Goal: Transaction & Acquisition: Purchase product/service

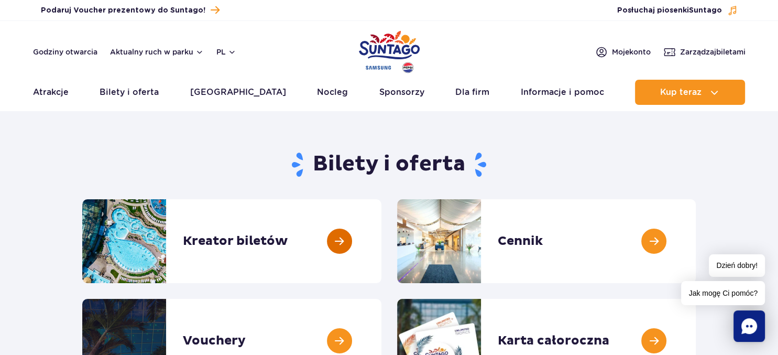
click at [381, 244] on link at bounding box center [381, 241] width 0 height 84
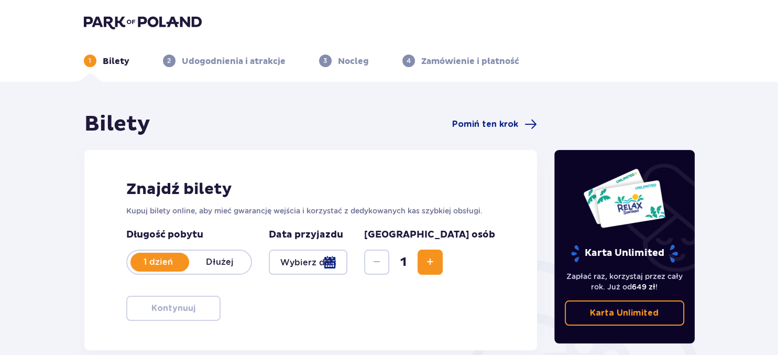
click at [348, 262] on div at bounding box center [308, 261] width 79 height 25
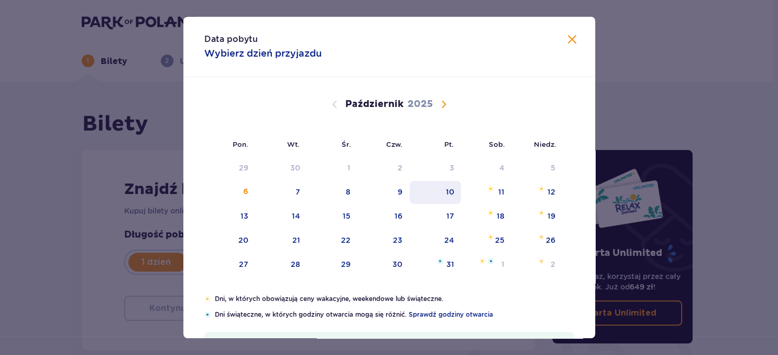
click at [447, 192] on div "10" at bounding box center [449, 191] width 8 height 10
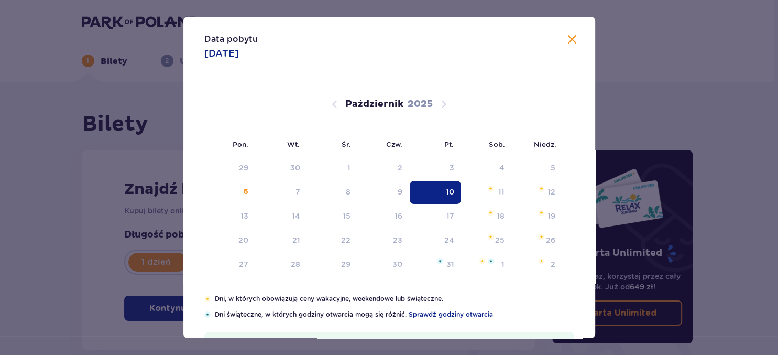
type input "[DATE]"
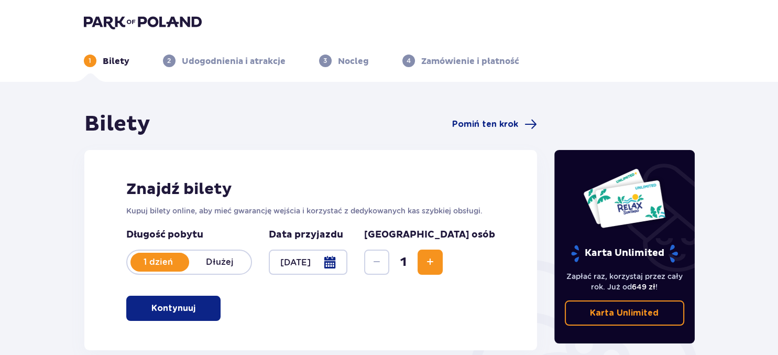
click at [436, 262] on span "Zwiększ" at bounding box center [430, 262] width 13 height 13
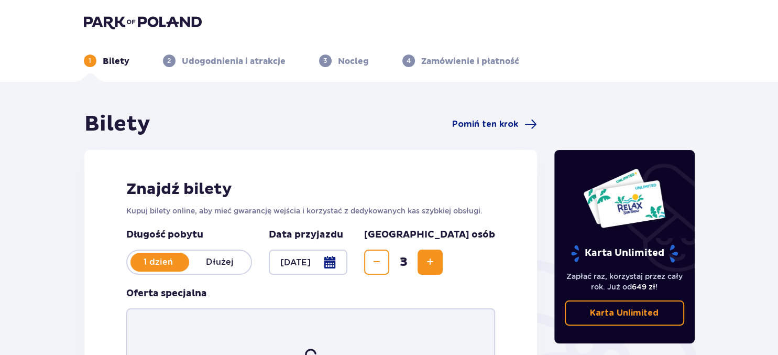
click at [436, 262] on span "Zwiększ" at bounding box center [430, 262] width 13 height 13
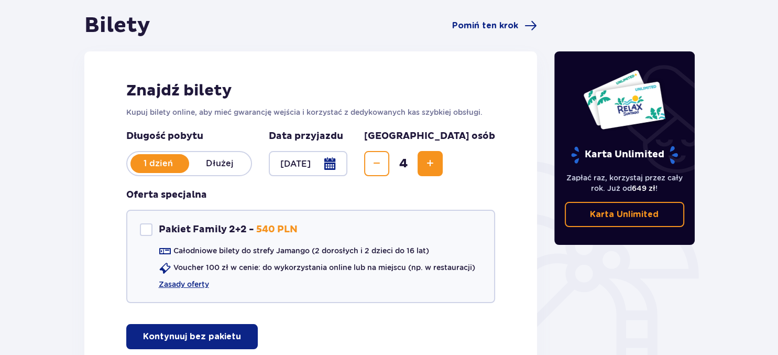
scroll to position [111, 0]
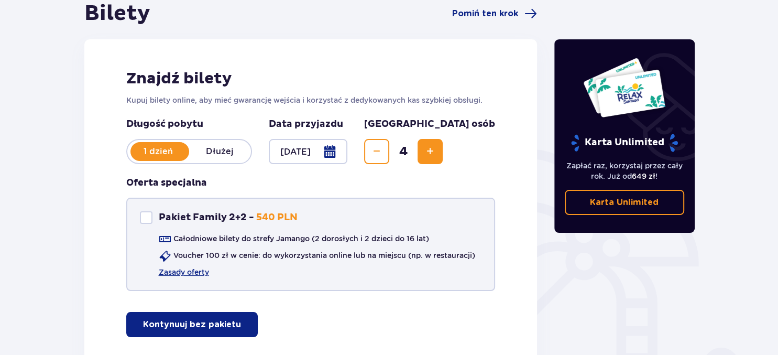
click at [149, 215] on div "Pakiet Family 2+2" at bounding box center [146, 217] width 13 height 13
checkbox input "true"
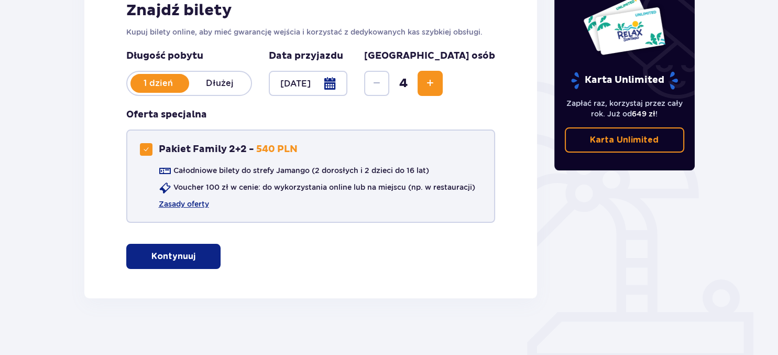
scroll to position [184, 0]
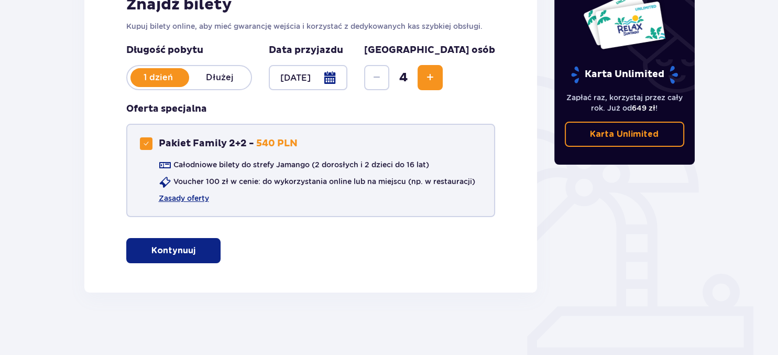
click at [194, 192] on div "Całodniowe bilety do strefy Jamango (2 dorosłych i 2 dzieci do 16 lat) Voucher …" at bounding box center [307, 181] width 335 height 44
click at [193, 197] on link "Zasady oferty" at bounding box center [184, 198] width 50 height 10
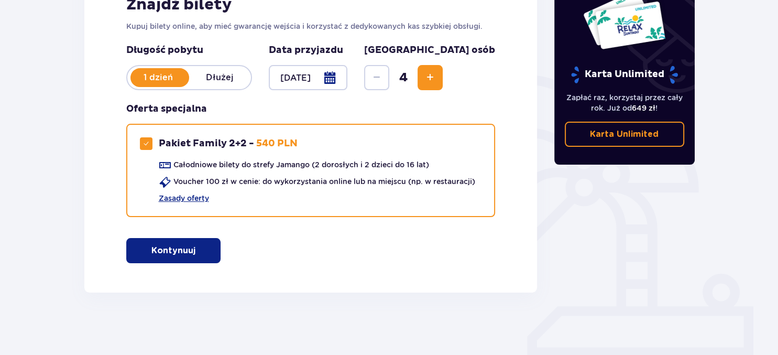
click at [181, 246] on p "Kontynuuj" at bounding box center [173, 251] width 44 height 12
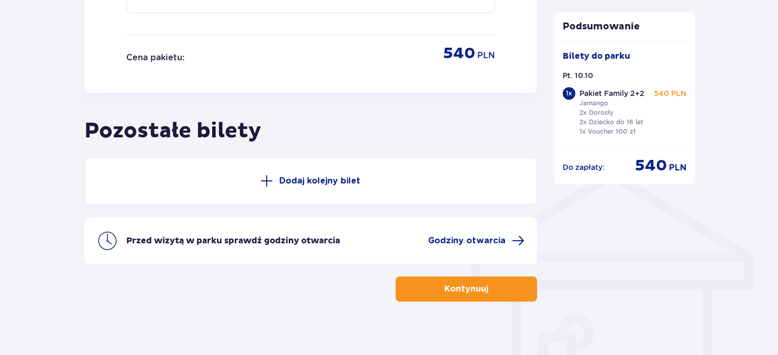
scroll to position [689, 0]
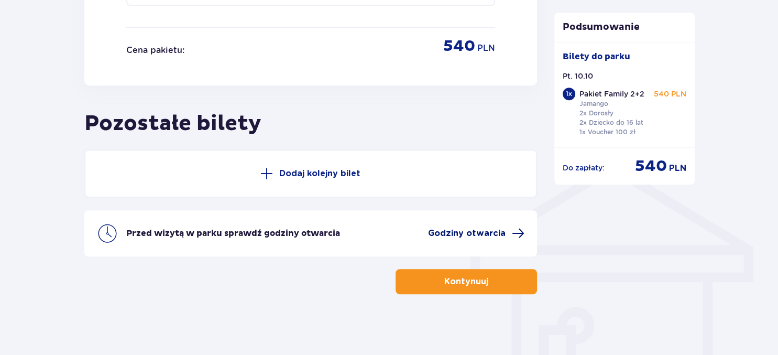
click at [480, 231] on span "Godziny otwarcia" at bounding box center [467, 233] width 78 height 12
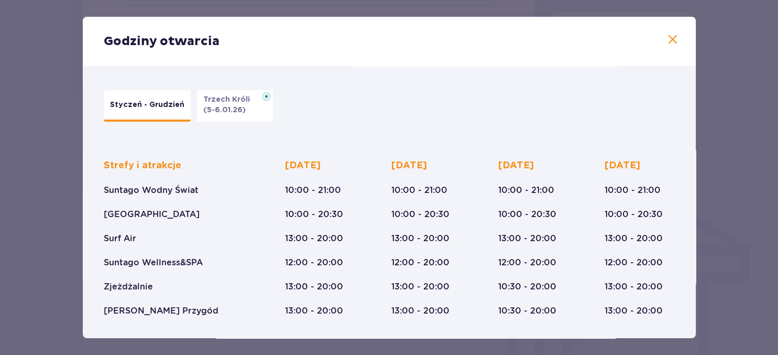
click at [668, 40] on span at bounding box center [672, 40] width 13 height 13
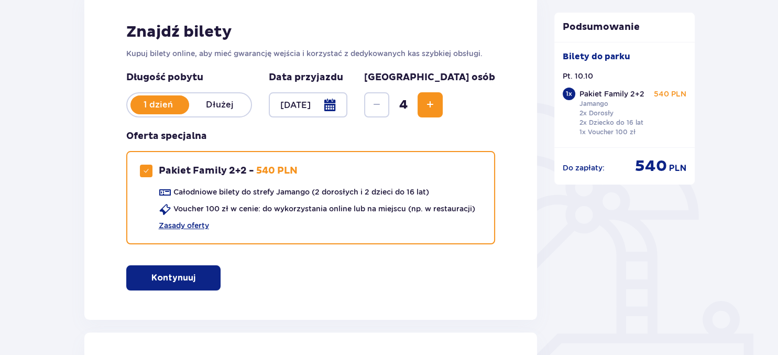
scroll to position [136, 0]
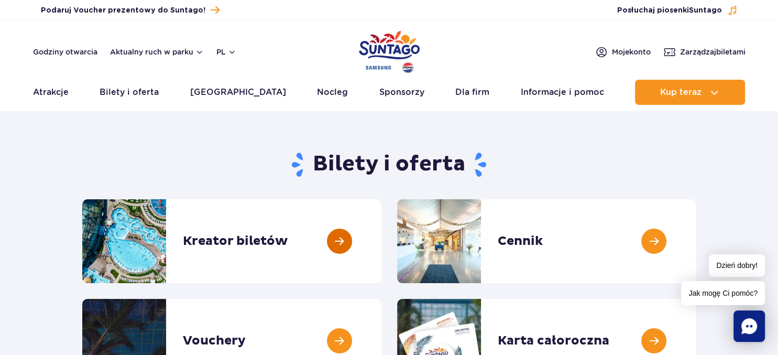
click at [381, 244] on link at bounding box center [381, 241] width 0 height 84
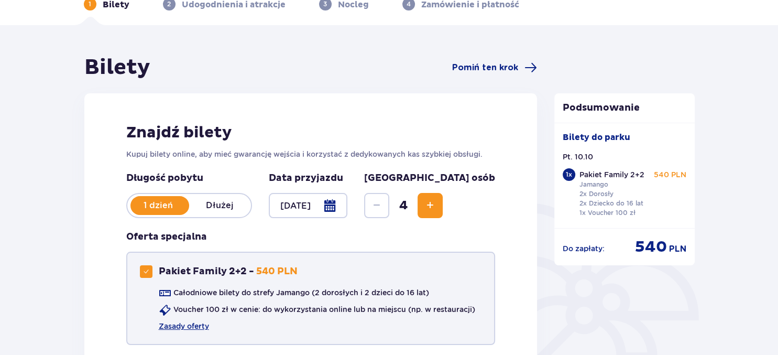
scroll to position [111, 0]
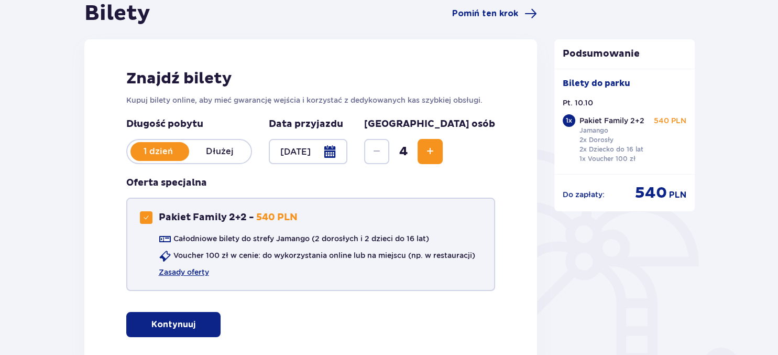
click at [143, 215] on span at bounding box center [146, 217] width 6 height 6
checkbox input "false"
click at [233, 325] on button "Kontynuuj bez pakietu" at bounding box center [191, 324] width 131 height 25
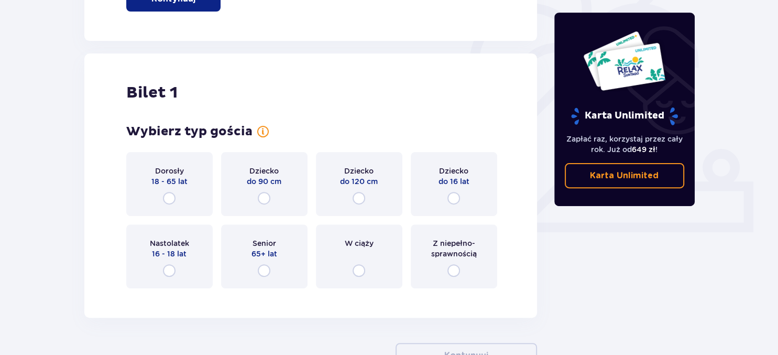
scroll to position [332, 0]
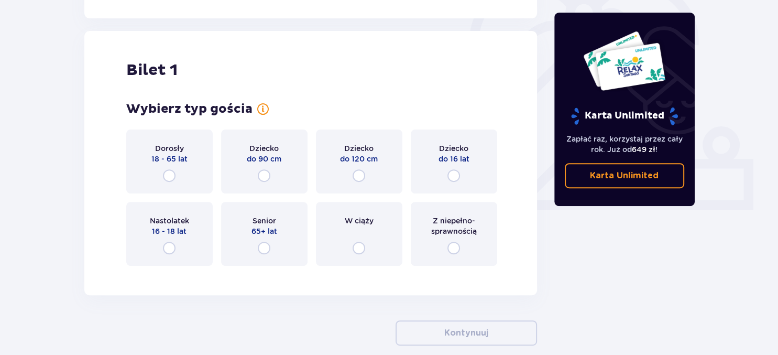
click at [169, 175] on input "radio" at bounding box center [169, 175] width 13 height 13
radio input "true"
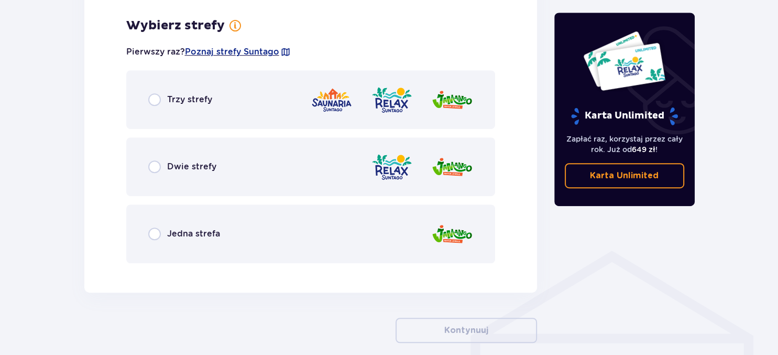
scroll to position [605, 0]
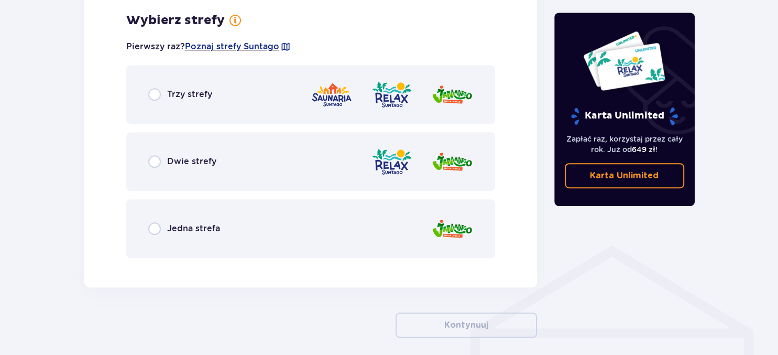
click at [155, 95] on input "radio" at bounding box center [154, 94] width 13 height 13
radio input "true"
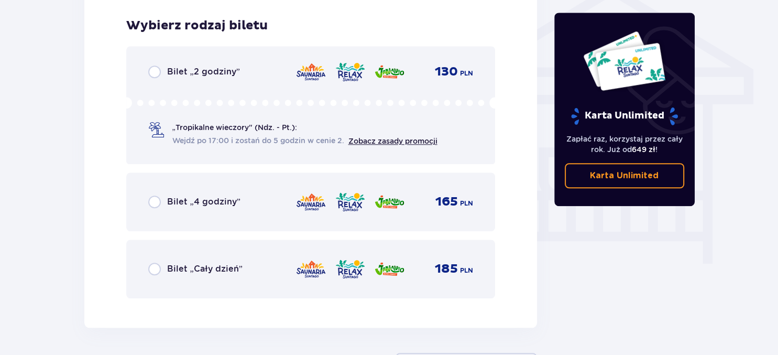
scroll to position [871, 0]
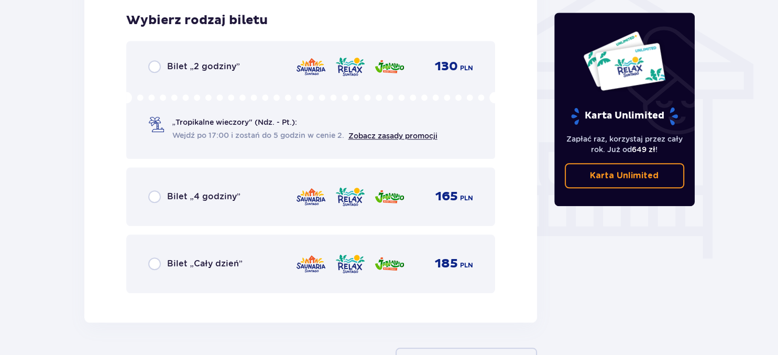
click at [151, 260] on input "radio" at bounding box center [154, 263] width 13 height 13
radio input "true"
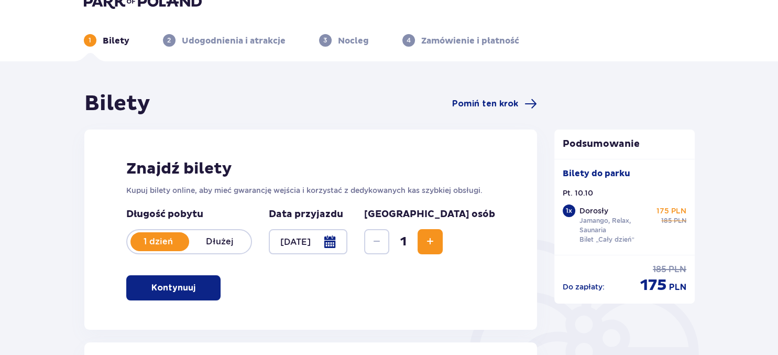
scroll to position [0, 0]
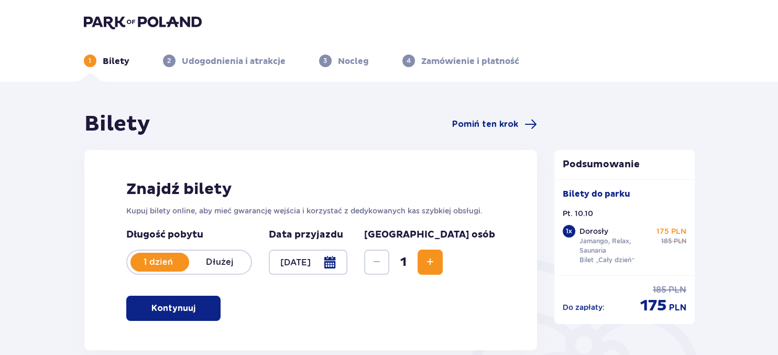
click at [436, 261] on span "Zwiększ" at bounding box center [430, 262] width 13 height 13
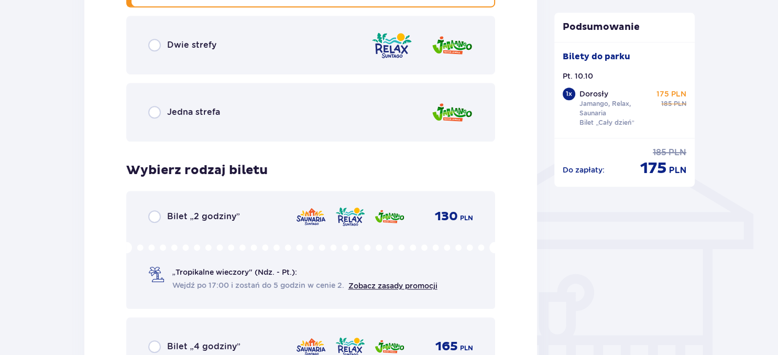
click at [484, 261] on div "Bilety Pomiń ten krok Znajdź bilety Kupuj bilety online, aby mieć gwarancję wej…" at bounding box center [310, 93] width 453 height 1409
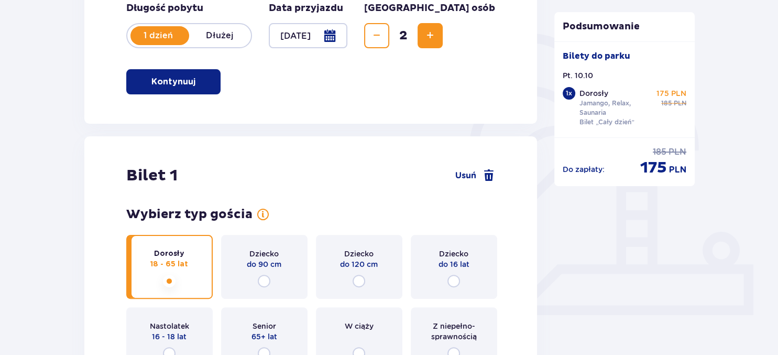
scroll to position [142, 0]
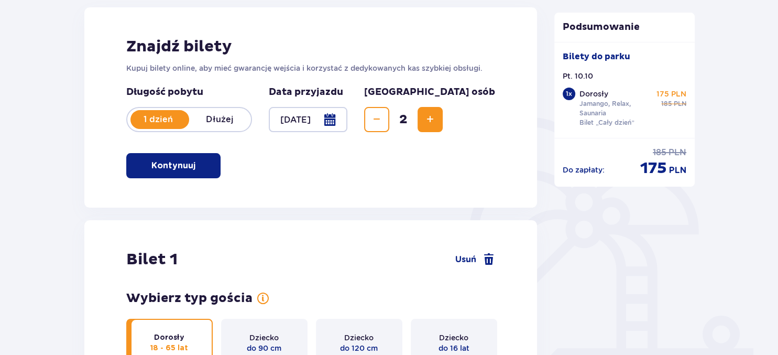
click at [436, 115] on span "Zwiększ" at bounding box center [430, 119] width 13 height 13
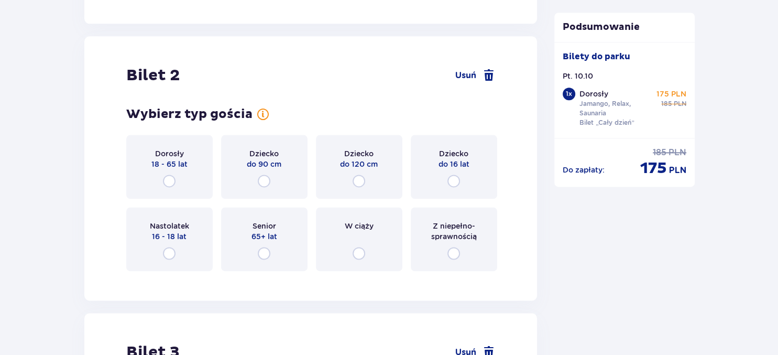
scroll to position [1319, 0]
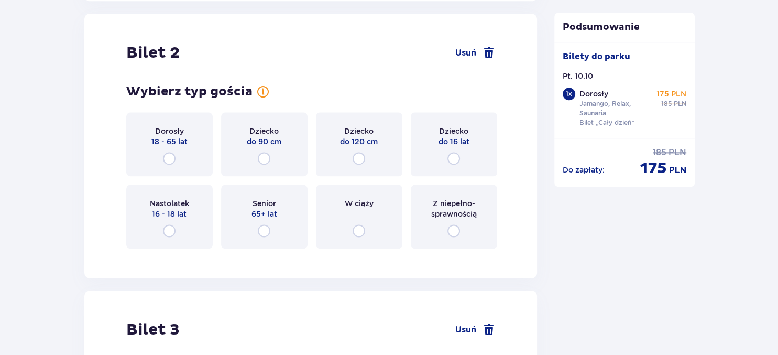
click at [172, 158] on input "radio" at bounding box center [169, 158] width 13 height 13
radio input "true"
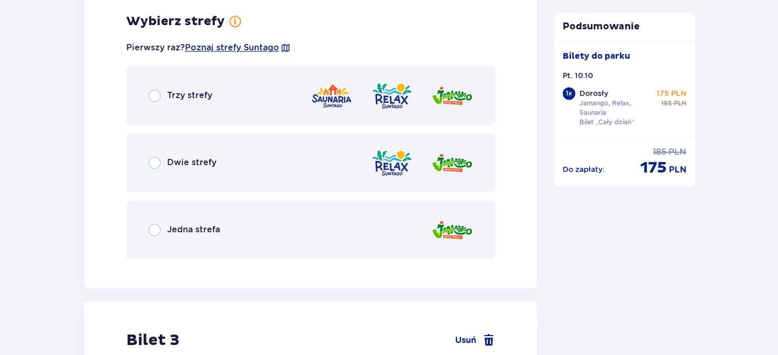
scroll to position [1409, 0]
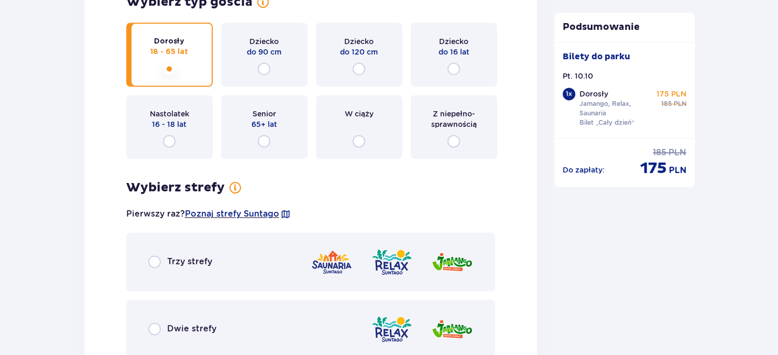
click at [451, 68] on input "radio" at bounding box center [453, 68] width 13 height 13
radio input "true"
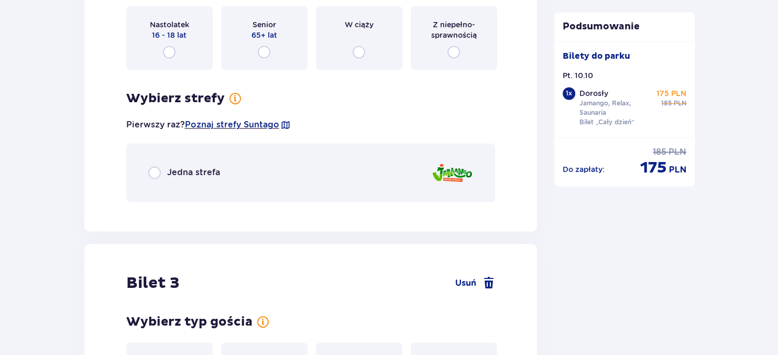
scroll to position [1353, 0]
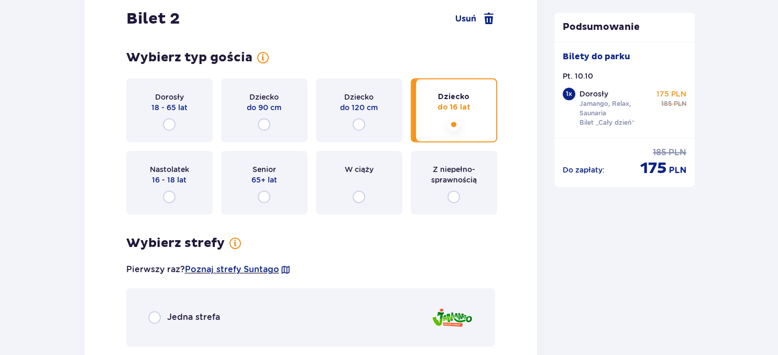
click at [167, 121] on input "radio" at bounding box center [169, 124] width 13 height 13
radio input "true"
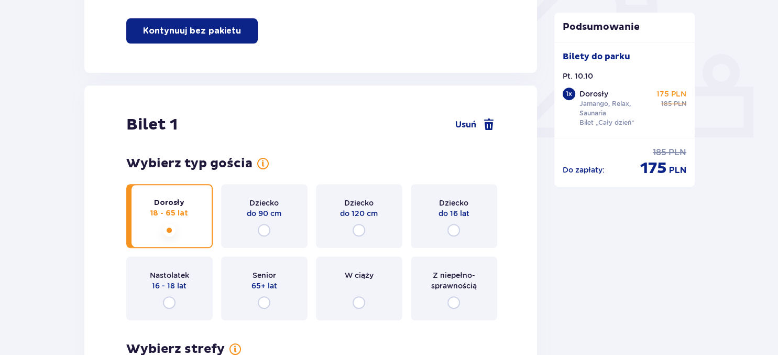
scroll to position [127, 0]
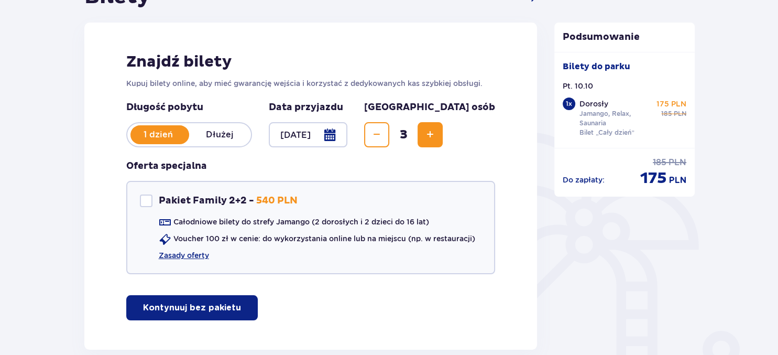
click at [436, 133] on span "Zwiększ" at bounding box center [430, 134] width 13 height 13
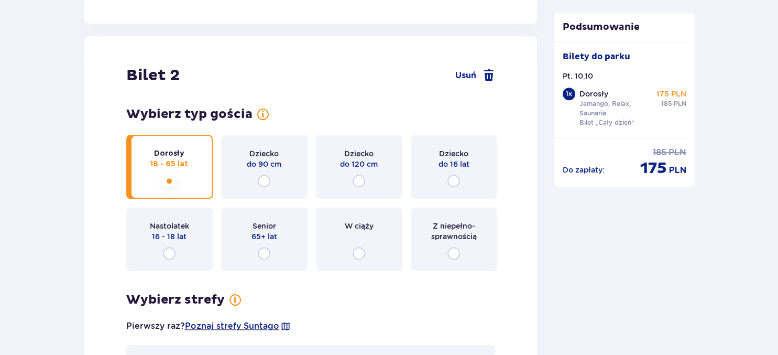
scroll to position [1319, 0]
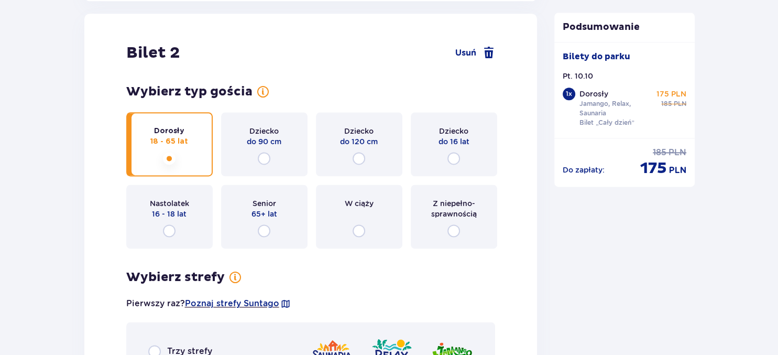
click at [451, 158] on input "radio" at bounding box center [453, 158] width 13 height 13
radio input "true"
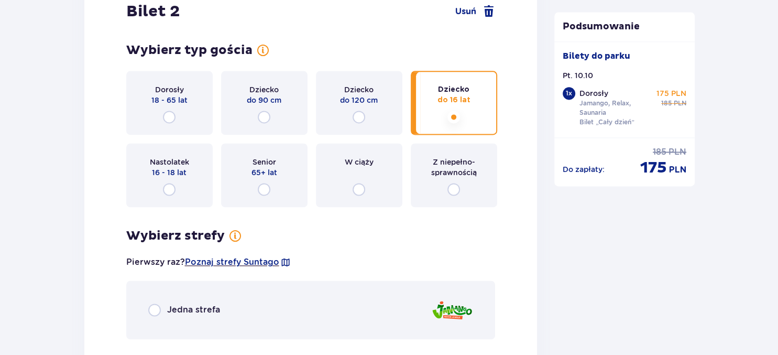
scroll to position [1409, 0]
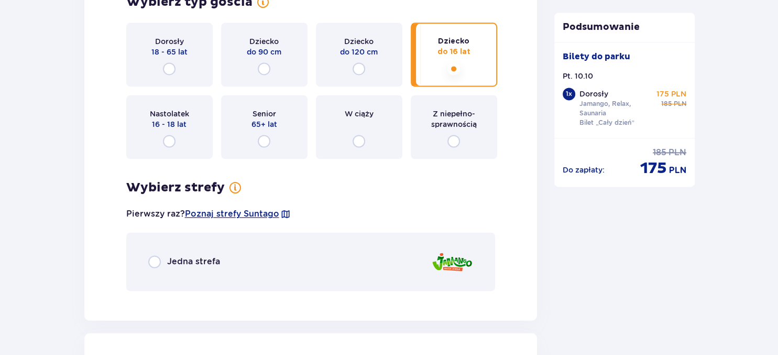
click at [170, 68] on input "radio" at bounding box center [169, 68] width 13 height 13
radio input "true"
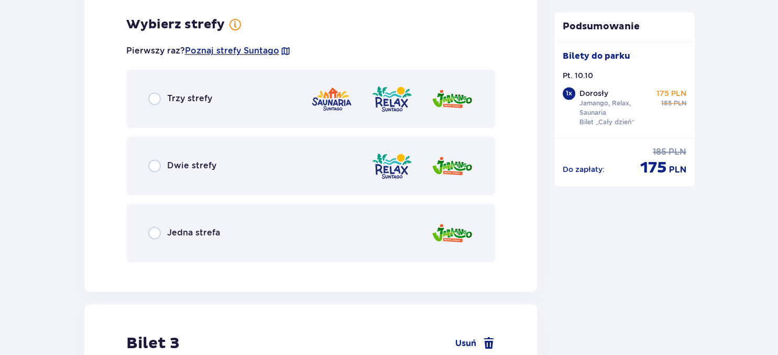
scroll to position [1575, 0]
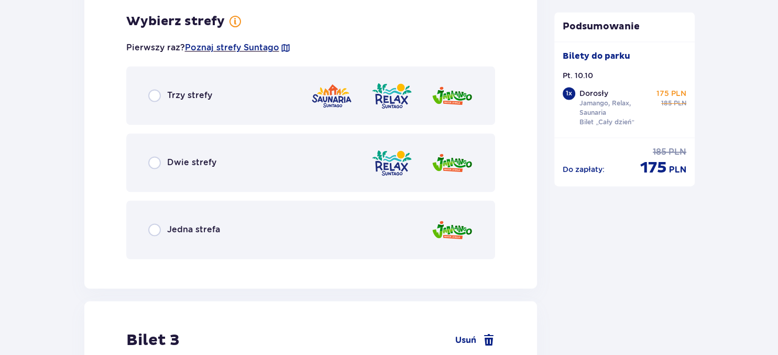
click at [151, 95] on input "radio" at bounding box center [154, 95] width 13 height 13
radio input "true"
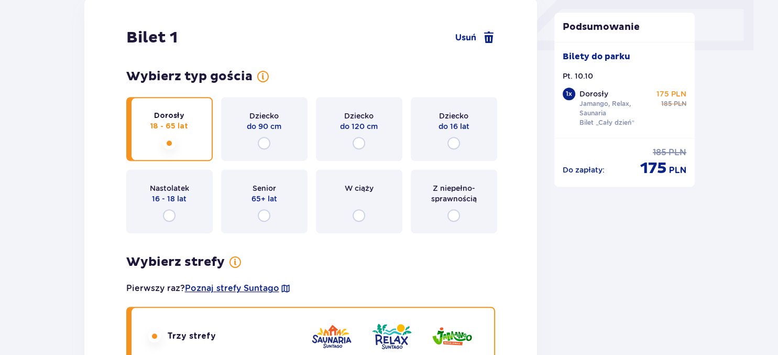
scroll to position [513, 0]
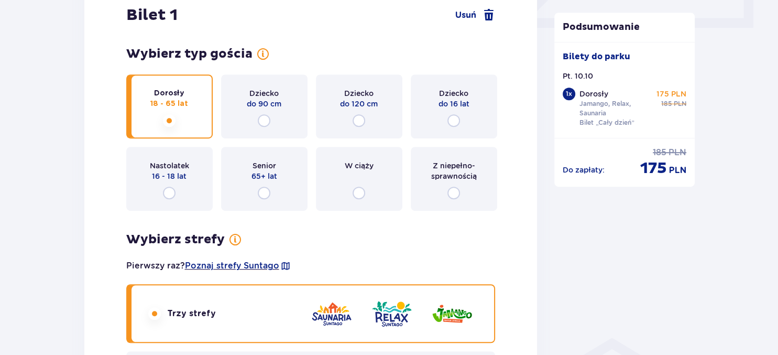
click at [452, 120] on input "radio" at bounding box center [453, 120] width 13 height 13
radio input "true"
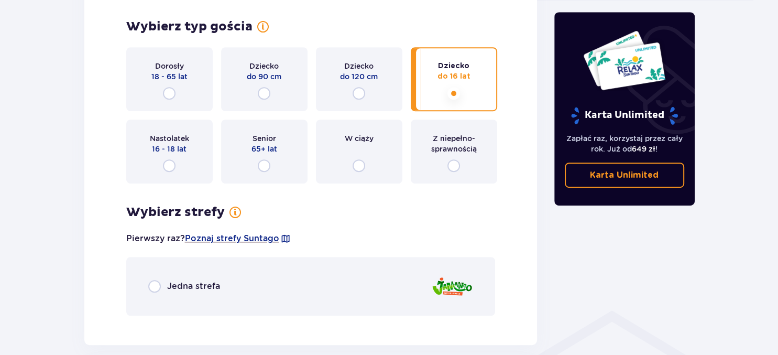
scroll to position [511, 0]
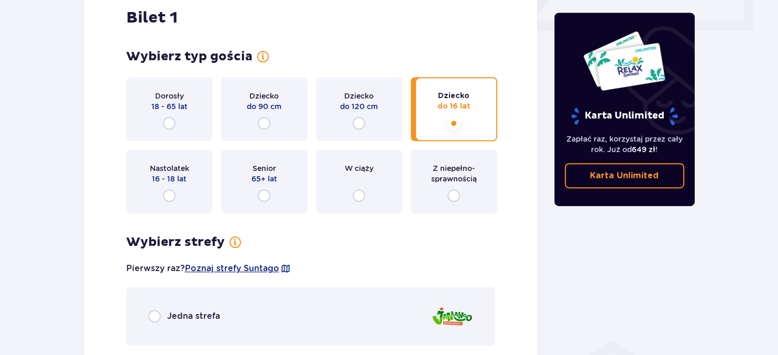
click at [170, 122] on input "radio" at bounding box center [169, 123] width 13 height 13
radio input "true"
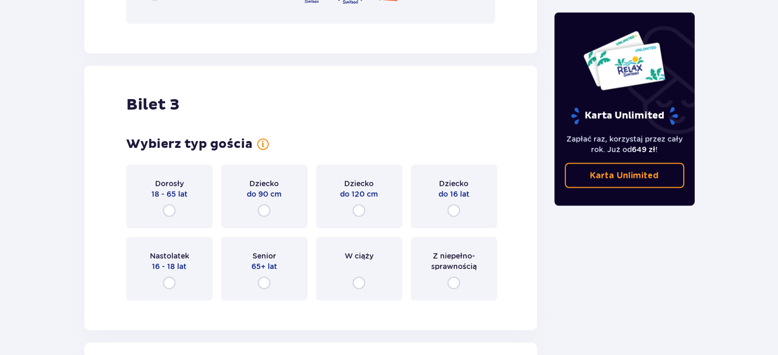
scroll to position [1838, 0]
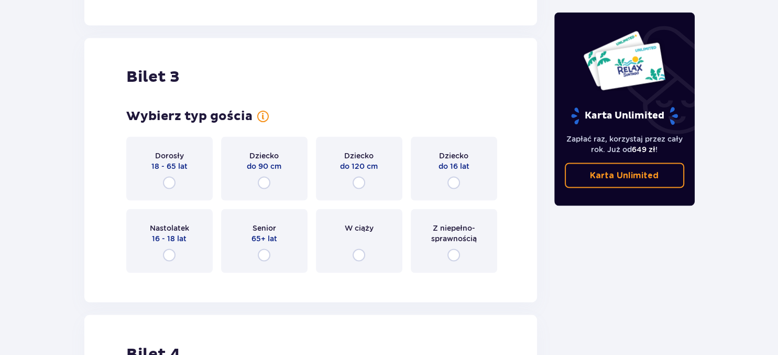
click at [454, 181] on input "radio" at bounding box center [453, 182] width 13 height 13
radio input "true"
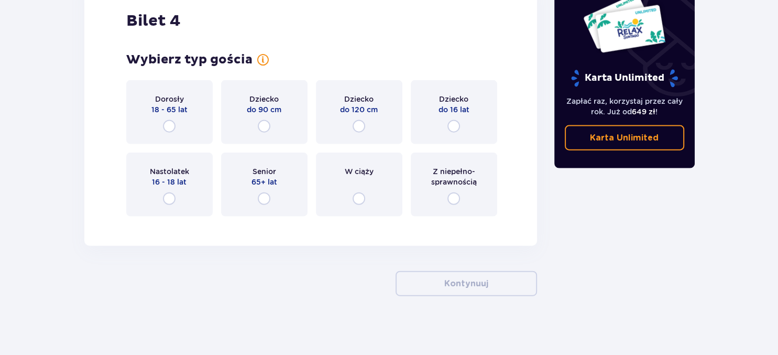
scroll to position [2305, 0]
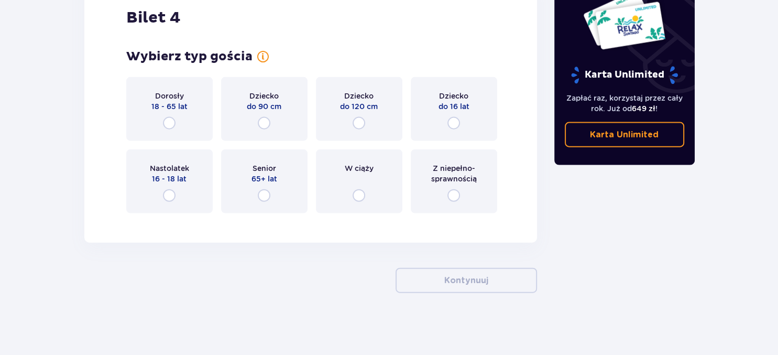
click at [454, 124] on input "radio" at bounding box center [453, 123] width 13 height 13
radio input "true"
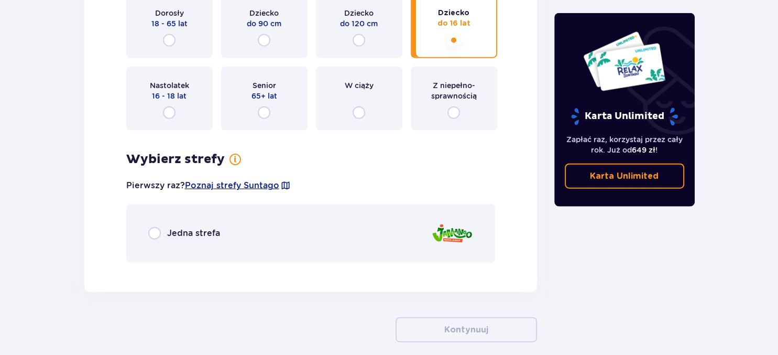
scroll to position [2326, 0]
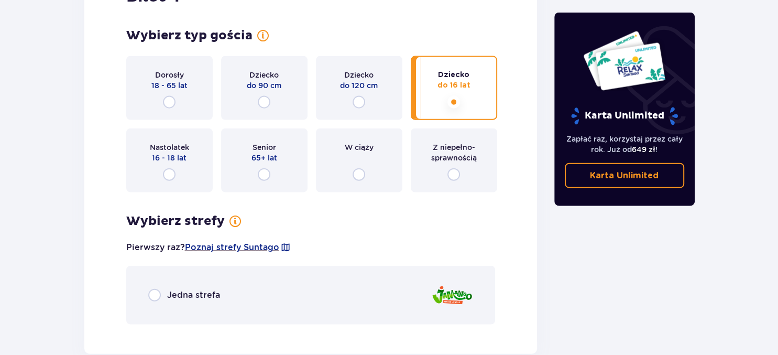
click at [167, 172] on input "radio" at bounding box center [169, 174] width 13 height 13
radio input "true"
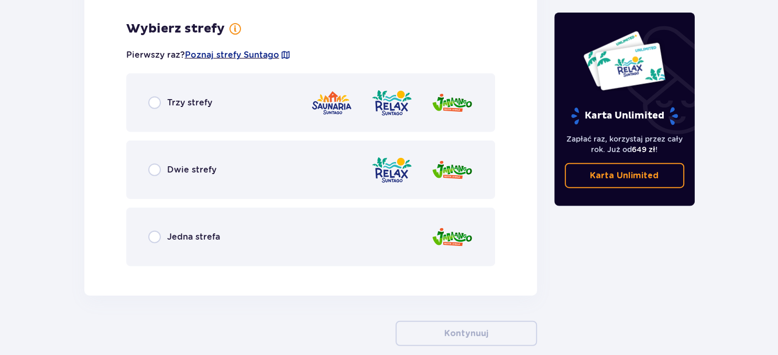
scroll to position [2526, 0]
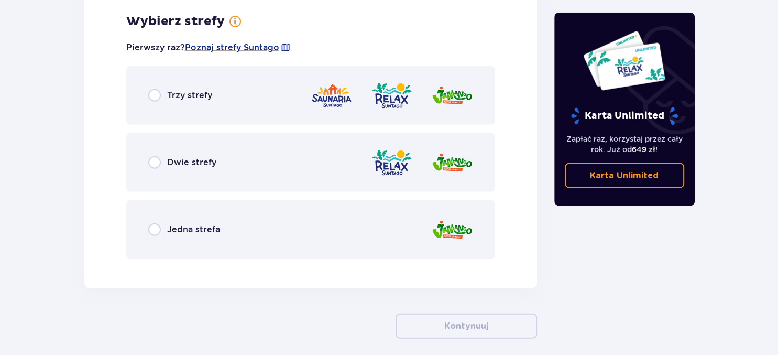
click at [152, 93] on input "radio" at bounding box center [154, 95] width 13 height 13
radio input "true"
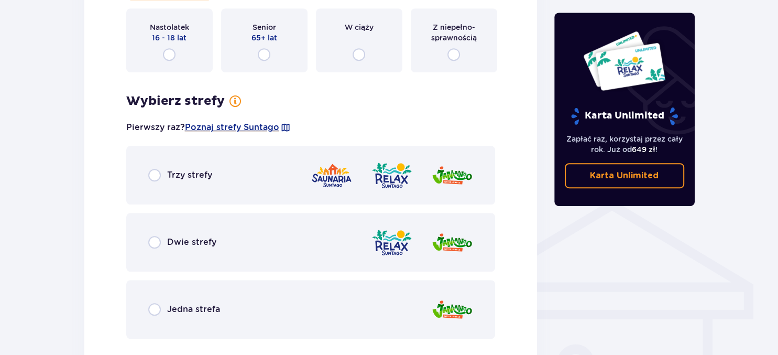
scroll to position [664, 0]
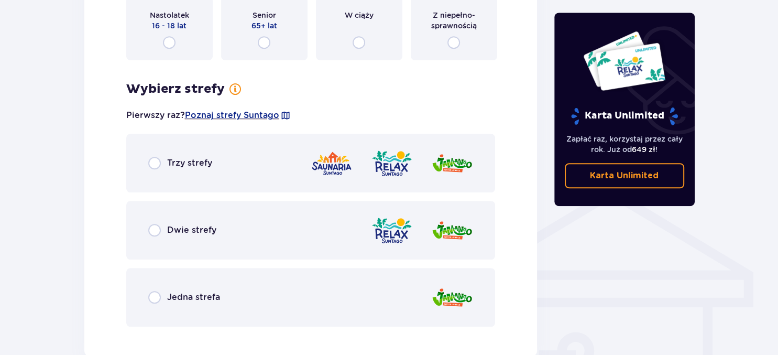
drag, startPoint x: 152, startPoint y: 160, endPoint x: 158, endPoint y: 162, distance: 5.6
click at [153, 160] on input "radio" at bounding box center [154, 163] width 13 height 13
radio input "true"
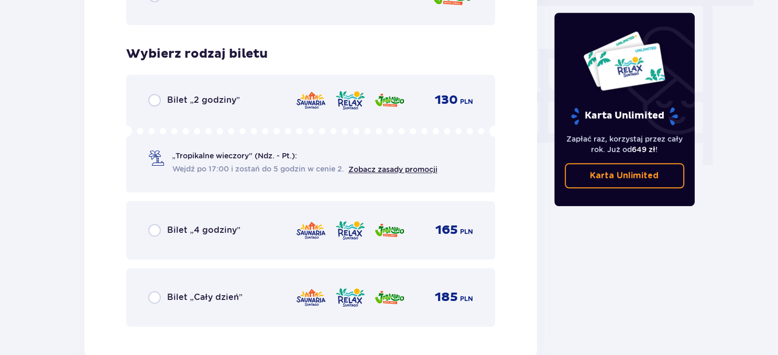
scroll to position [998, 0]
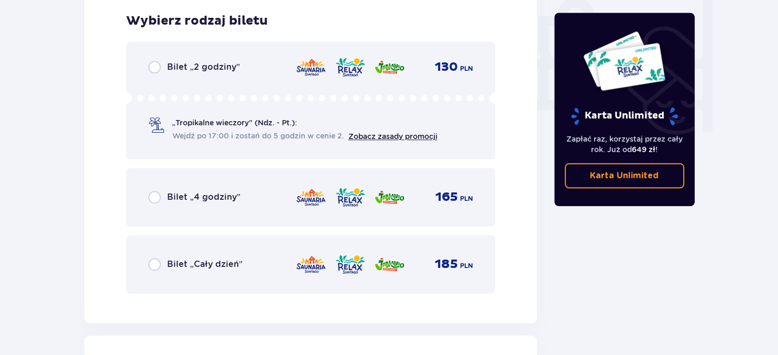
click at [155, 261] on input "radio" at bounding box center [154, 264] width 13 height 13
radio input "true"
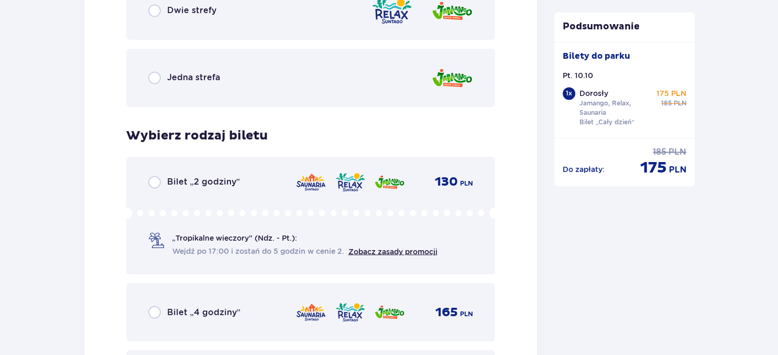
scroll to position [1983, 0]
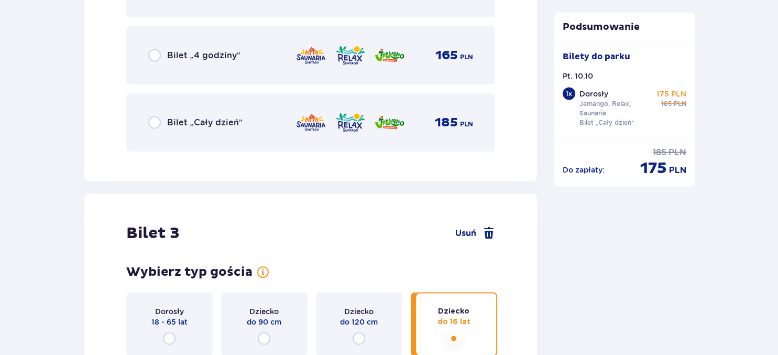
click at [154, 119] on input "radio" at bounding box center [154, 122] width 13 height 13
radio input "true"
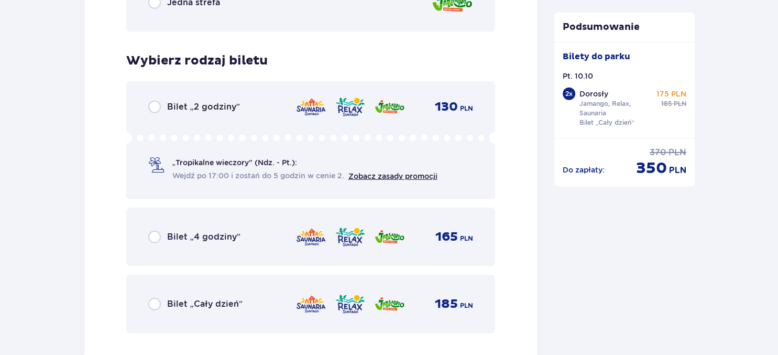
scroll to position [3102, 0]
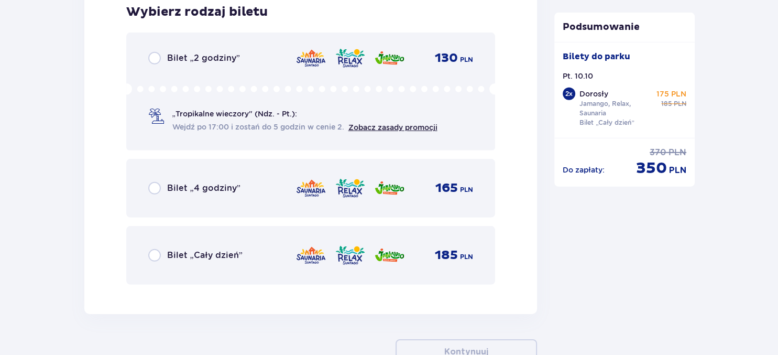
click at [154, 253] on input "radio" at bounding box center [154, 255] width 13 height 13
radio input "true"
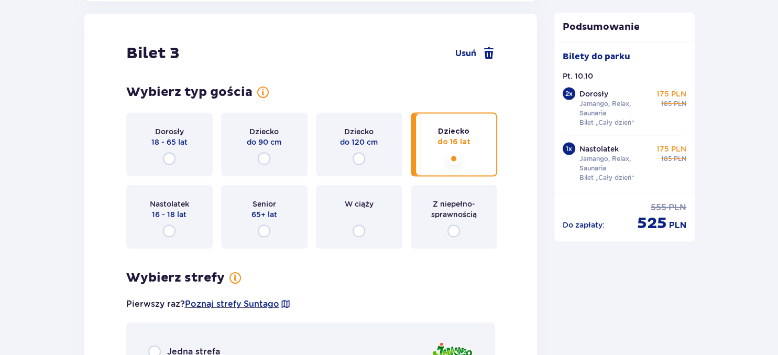
scroll to position [2328, 0]
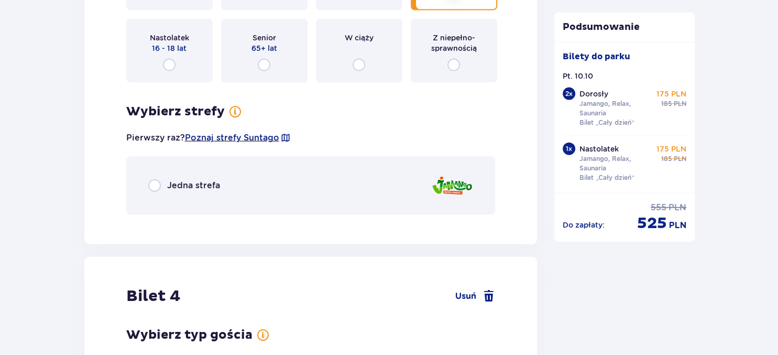
click at [155, 183] on input "radio" at bounding box center [154, 185] width 13 height 13
radio input "true"
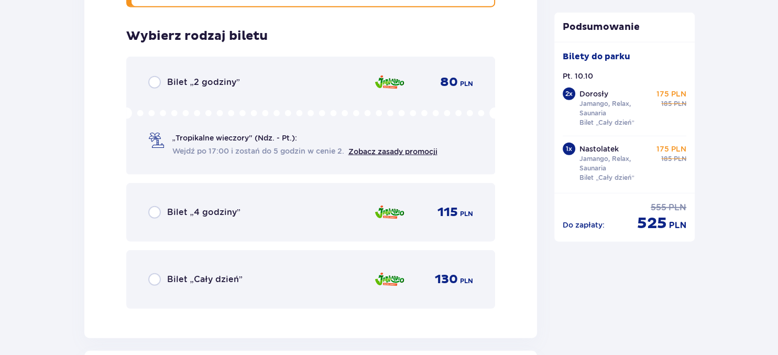
scroll to position [2550, 0]
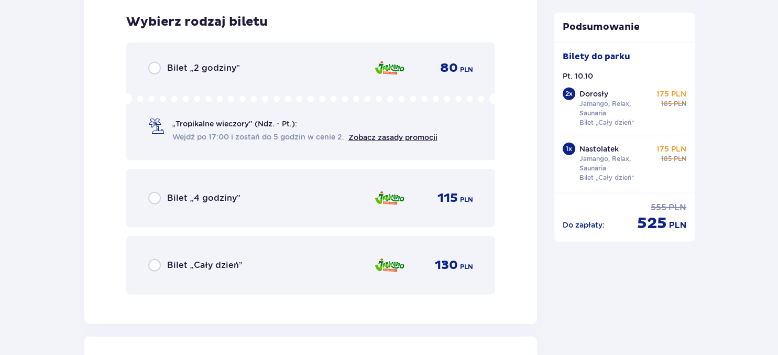
click at [151, 263] on input "radio" at bounding box center [154, 265] width 13 height 13
radio input "true"
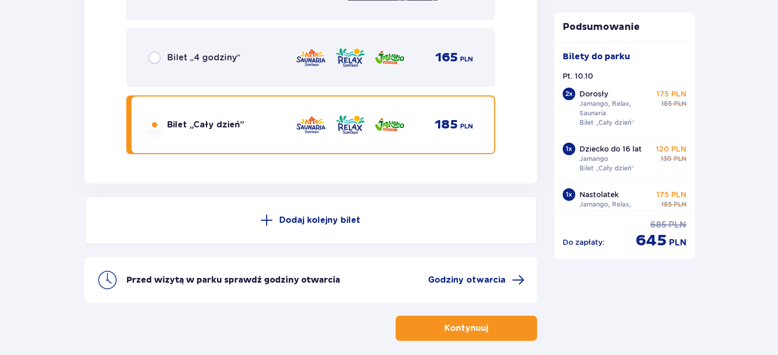
scroll to position [3580, 0]
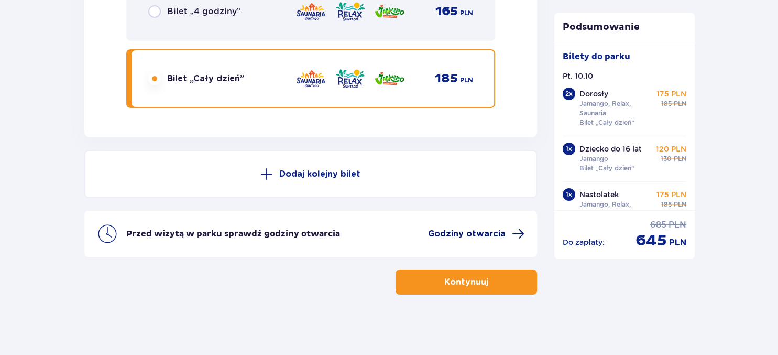
click at [498, 230] on span "Godziny otwarcia" at bounding box center [467, 234] width 78 height 12
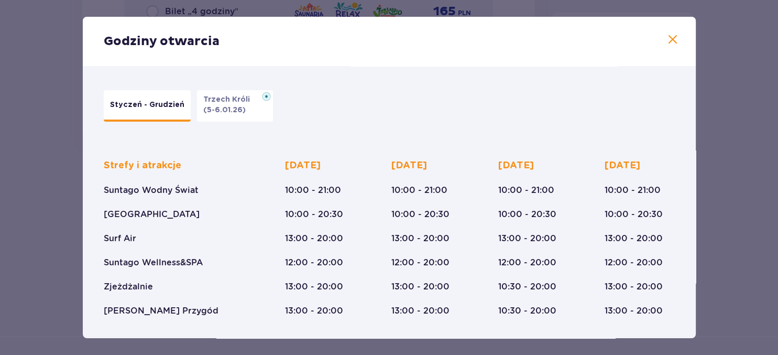
click at [676, 41] on span at bounding box center [672, 40] width 13 height 13
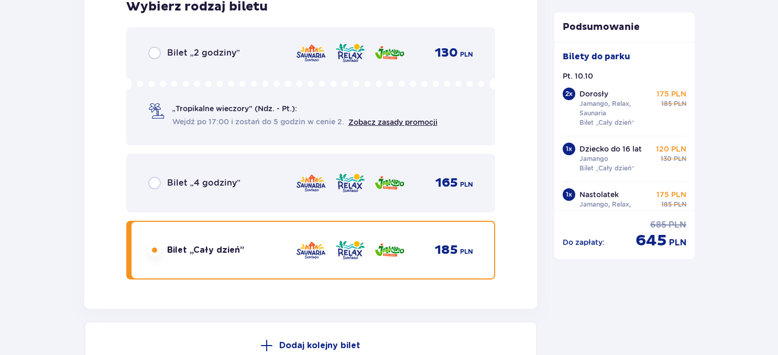
scroll to position [3415, 0]
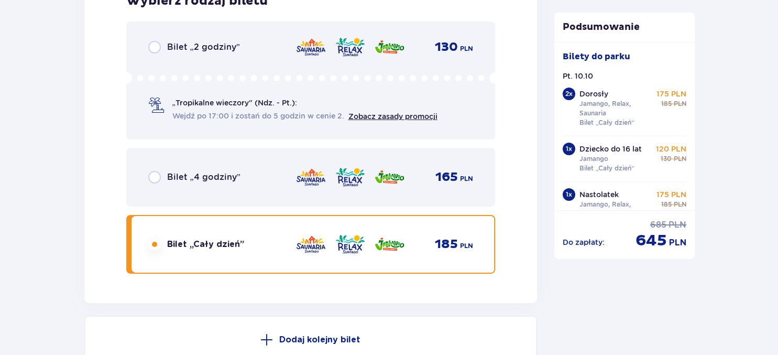
click at [457, 244] on span "185" at bounding box center [446, 244] width 23 height 16
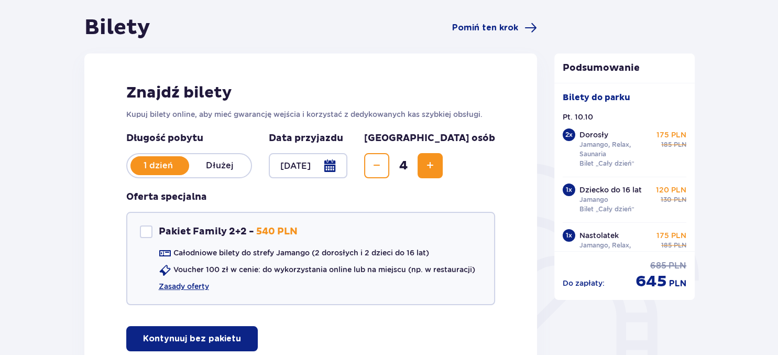
scroll to position [0, 0]
